Goal: Check status: Check status

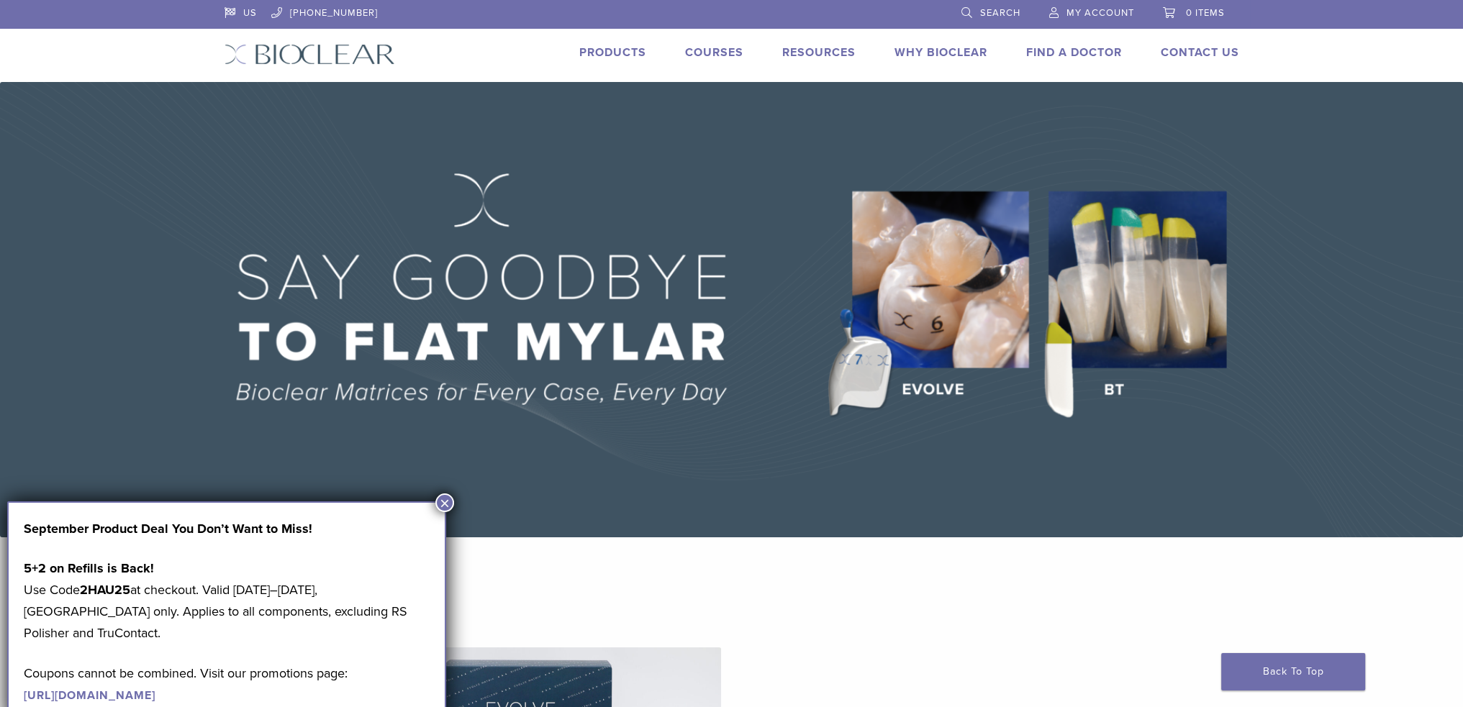
click at [1100, 10] on span "My Account" at bounding box center [1101, 13] width 68 height 12
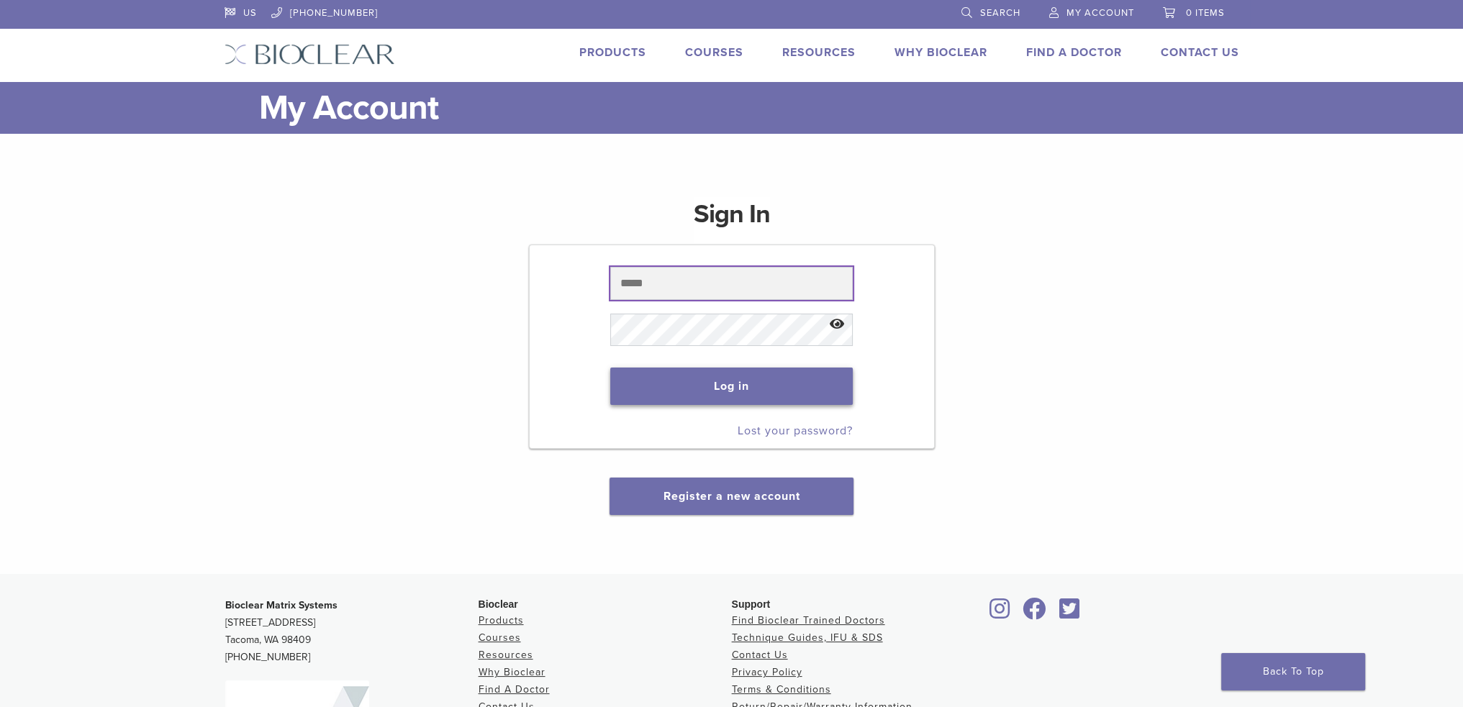
type input "**********"
click at [740, 381] on button "Log in" at bounding box center [731, 386] width 243 height 37
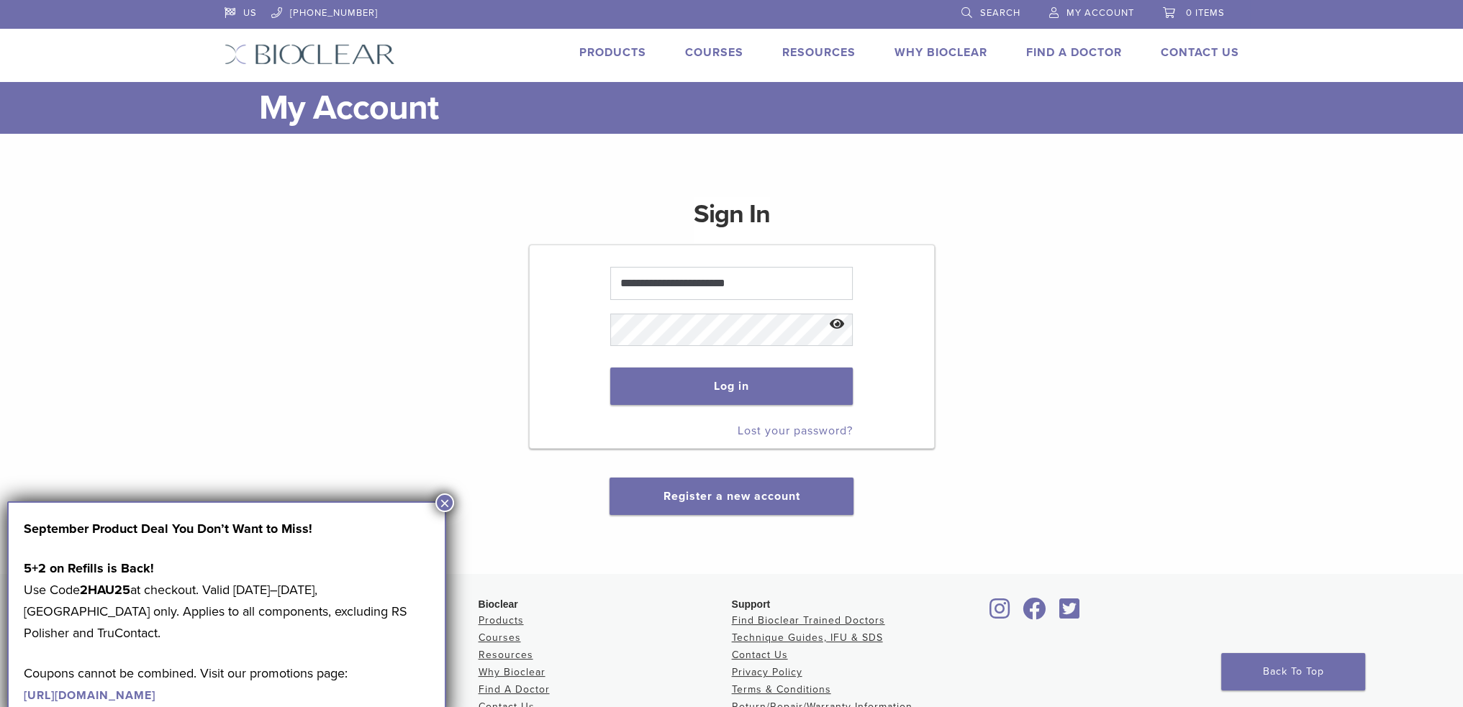
click at [440, 501] on button "×" at bounding box center [444, 503] width 19 height 19
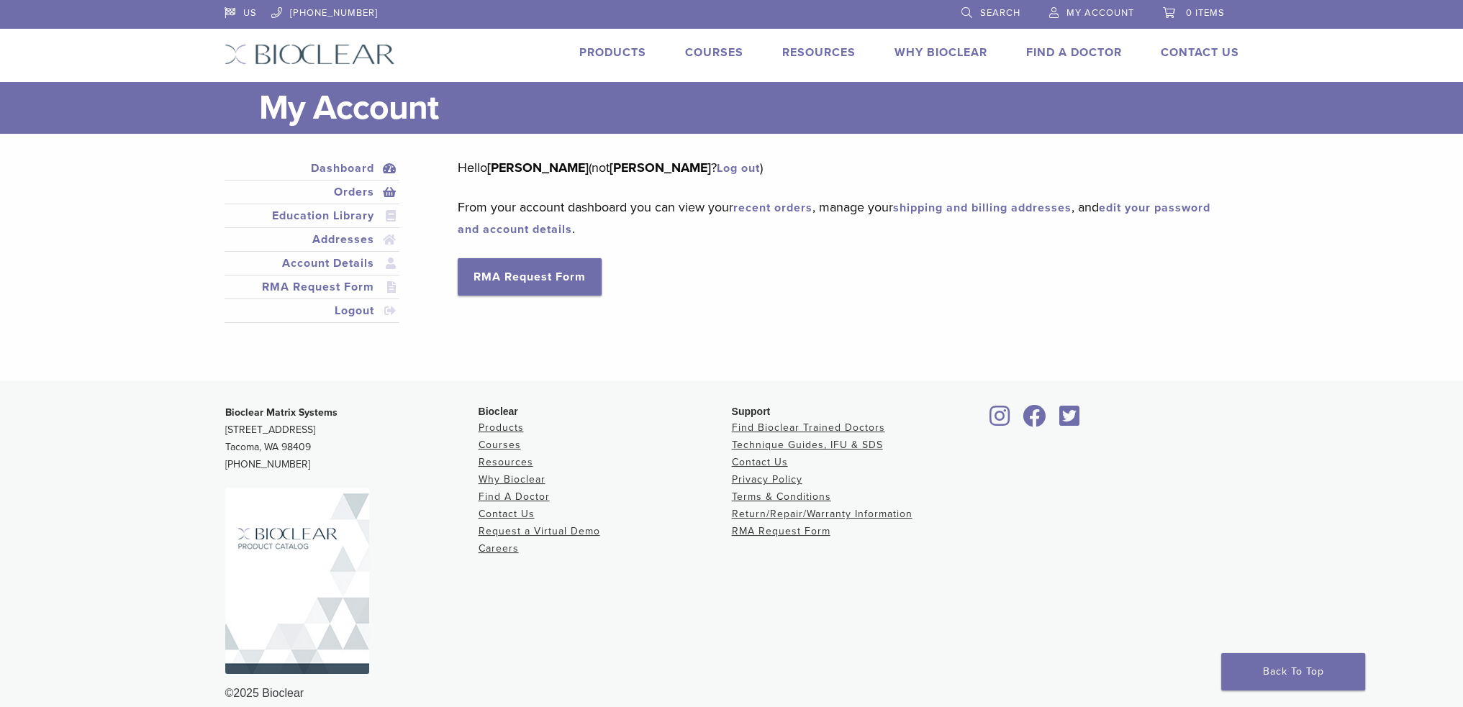
click at [370, 192] on link "Orders" at bounding box center [312, 192] width 170 height 17
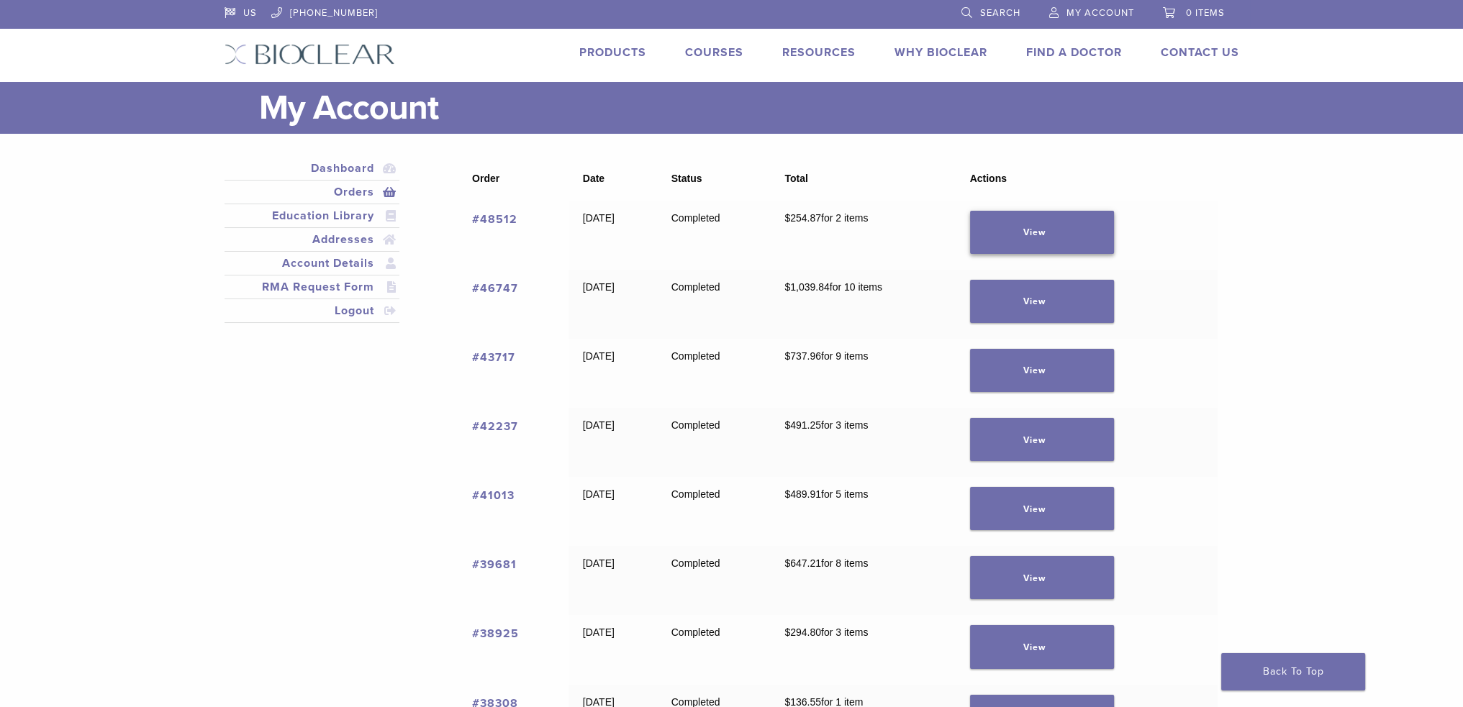
click at [1086, 229] on link "View" at bounding box center [1042, 232] width 144 height 43
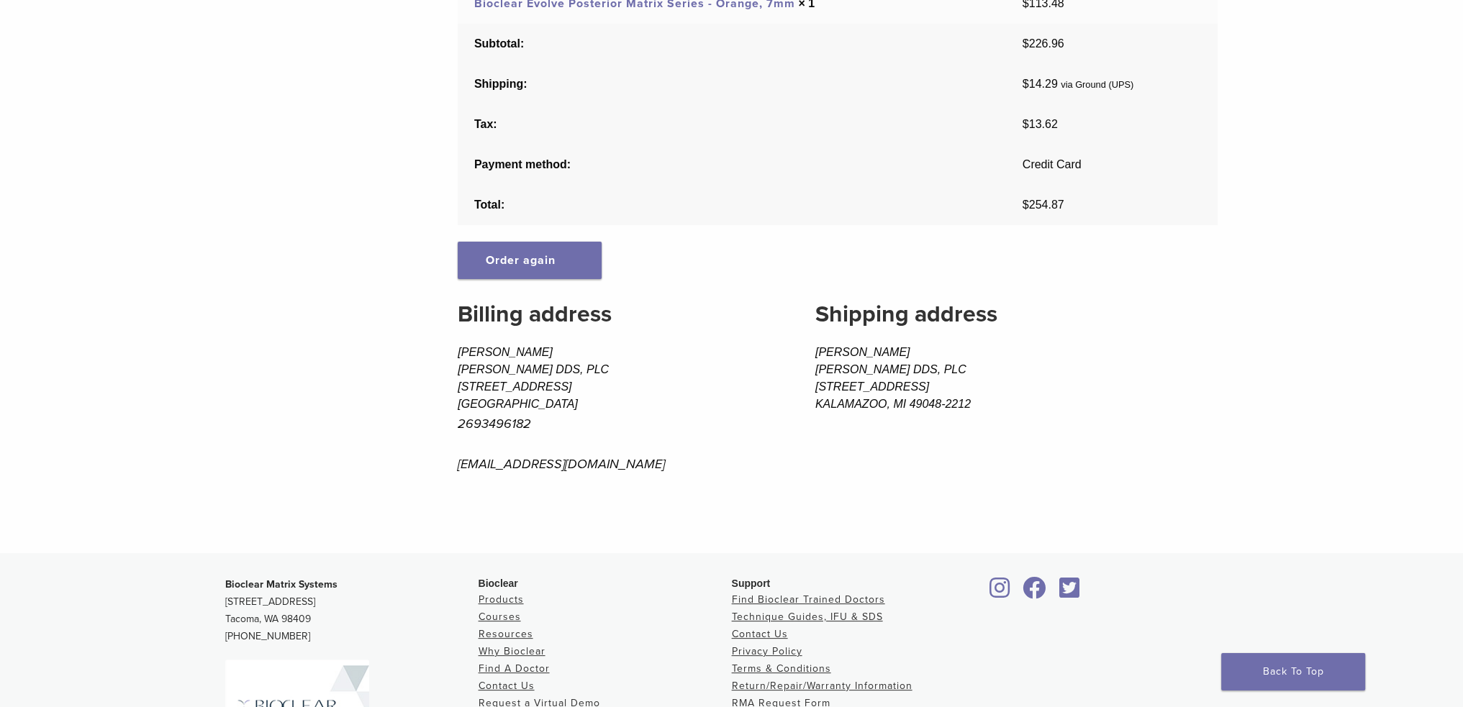
scroll to position [432, 0]
